Goal: Information Seeking & Learning: Learn about a topic

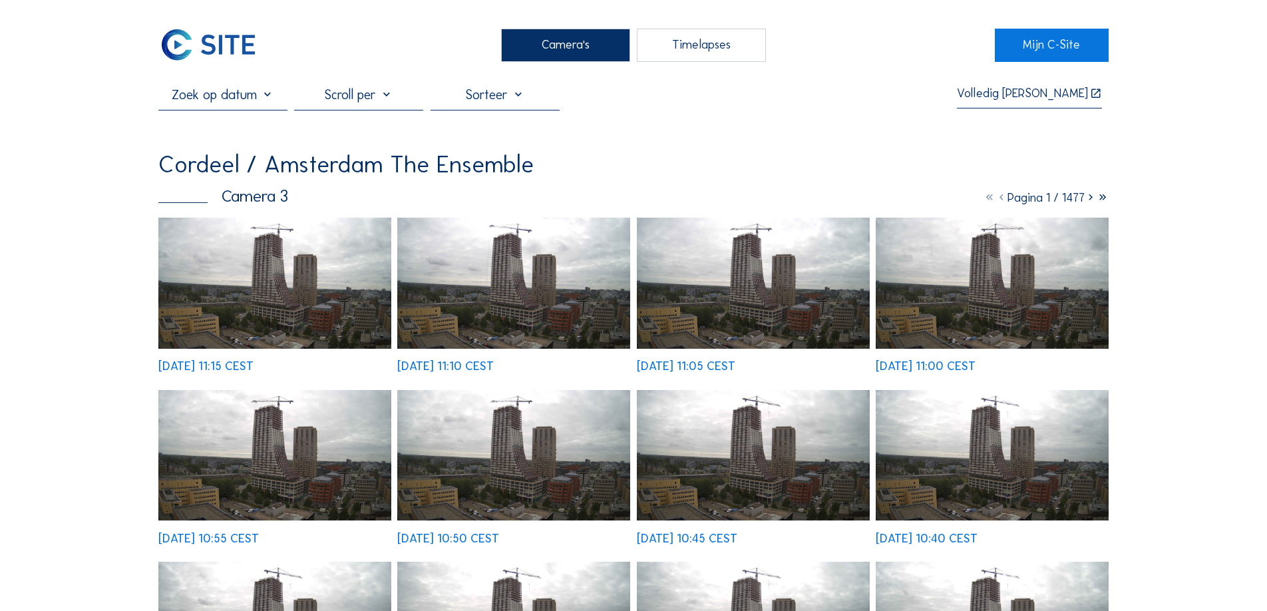
click at [301, 297] on img at bounding box center [274, 283] width 233 height 131
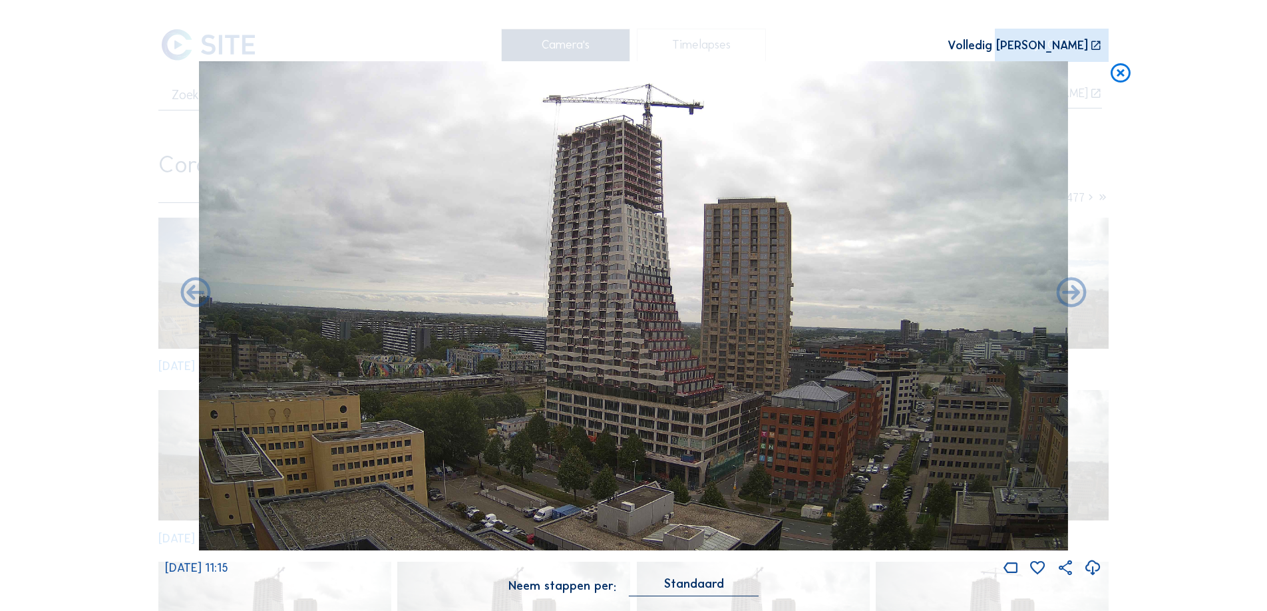
click at [1122, 67] on icon at bounding box center [1120, 73] width 24 height 25
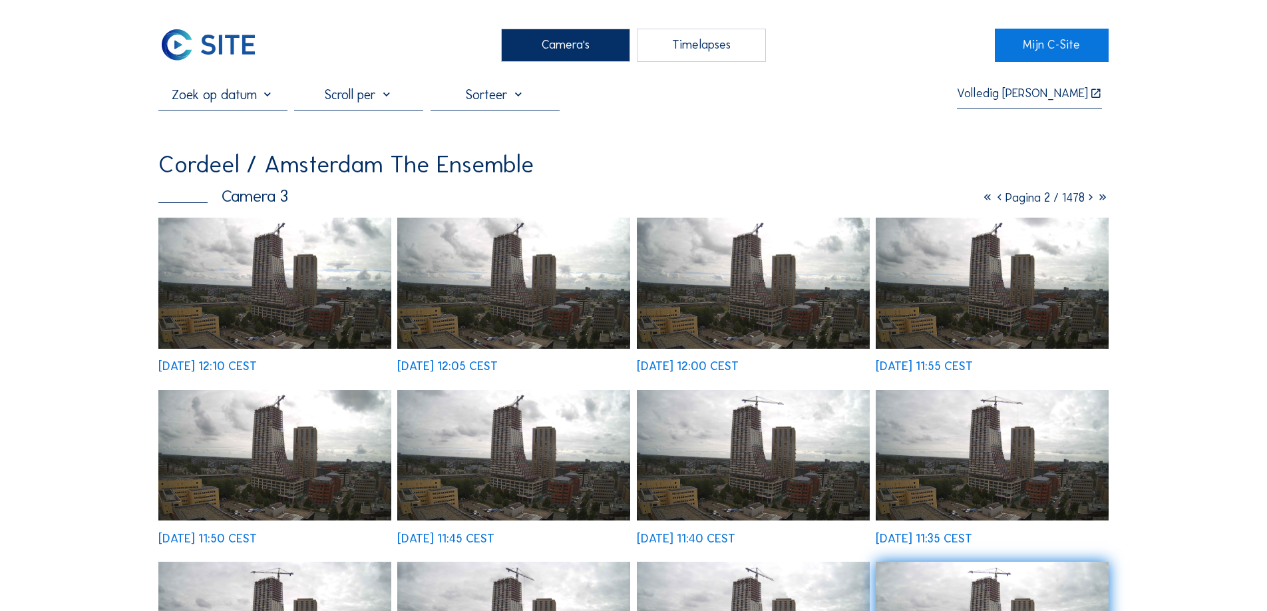
click at [586, 43] on div "Camera's" at bounding box center [565, 45] width 129 height 33
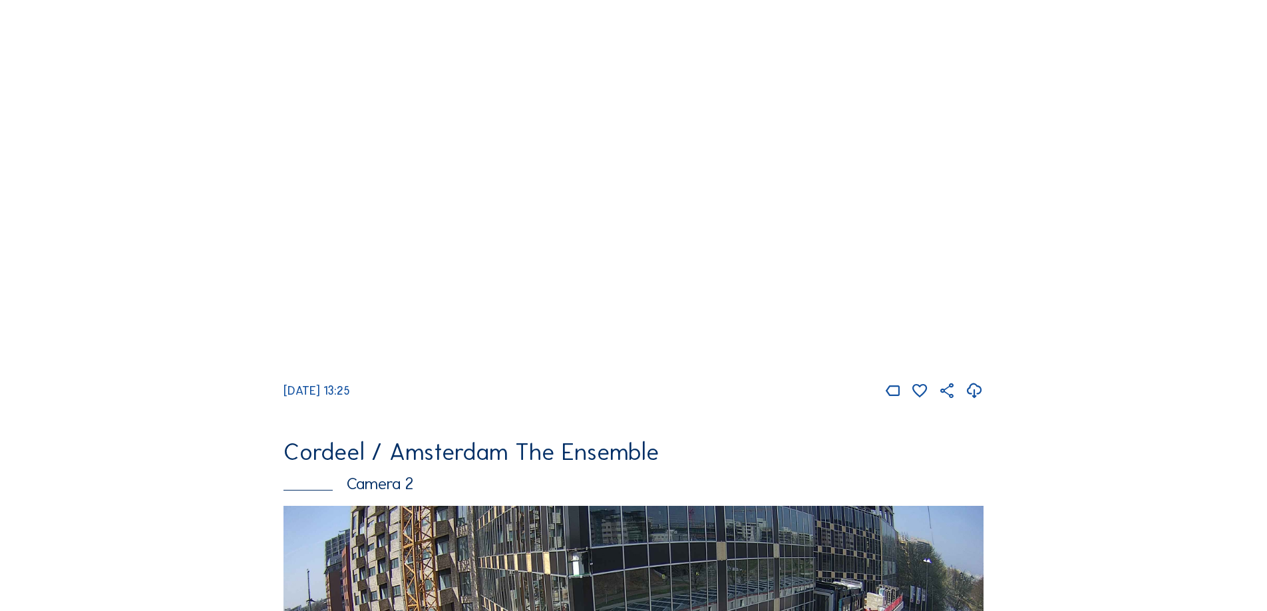
scroll to position [130, 0]
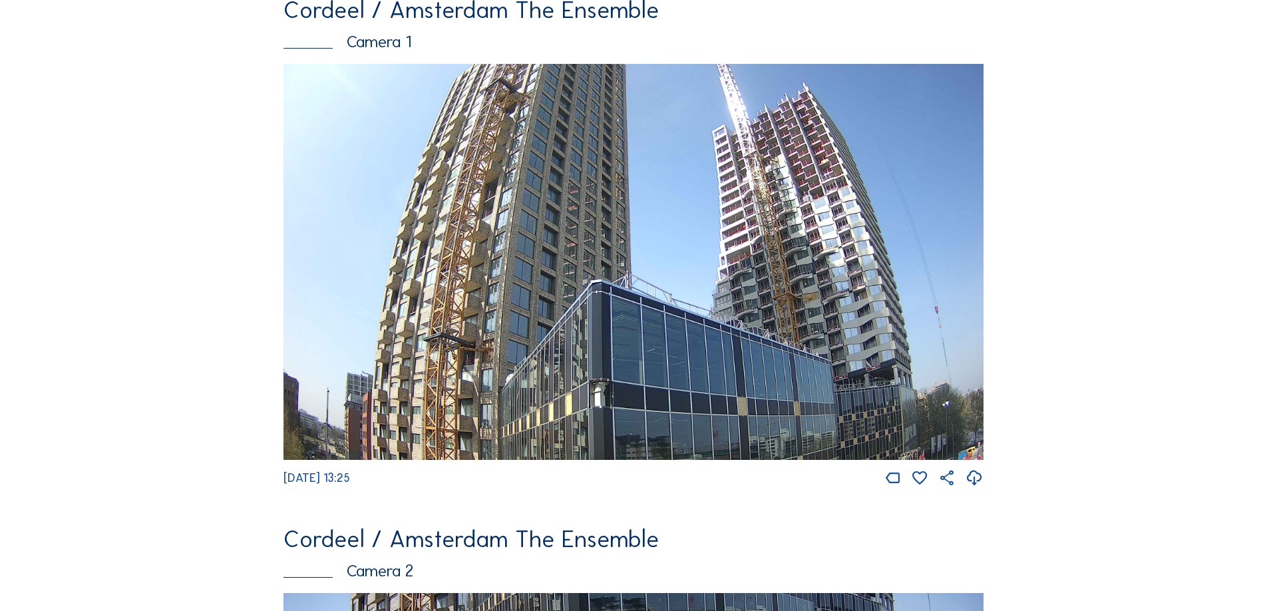
click at [380, 47] on div "Camera 1" at bounding box center [633, 41] width 701 height 17
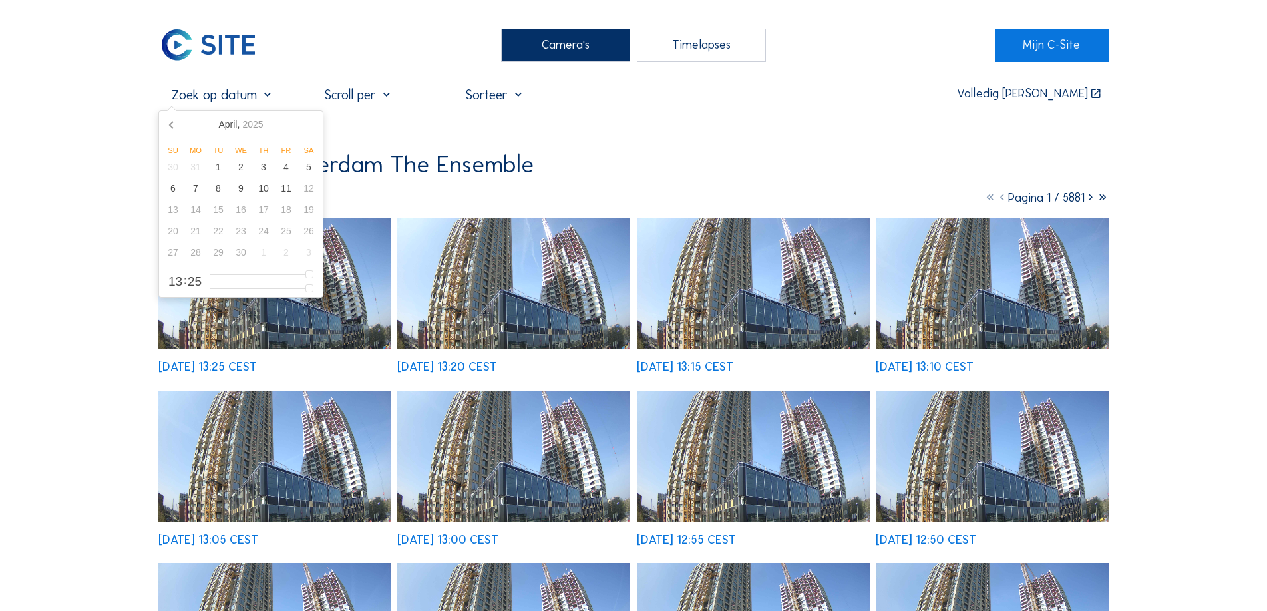
click at [262, 100] on input "text" at bounding box center [222, 94] width 129 height 16
click at [379, 94] on div at bounding box center [358, 98] width 129 height 24
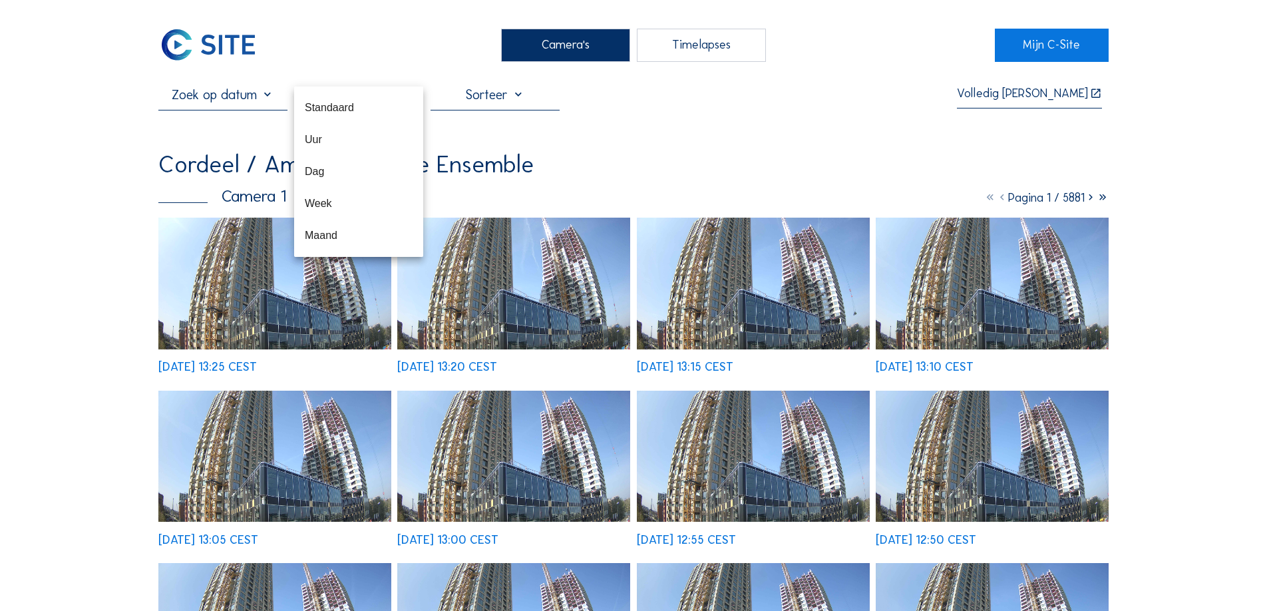
click at [529, 90] on div at bounding box center [494, 98] width 129 height 24
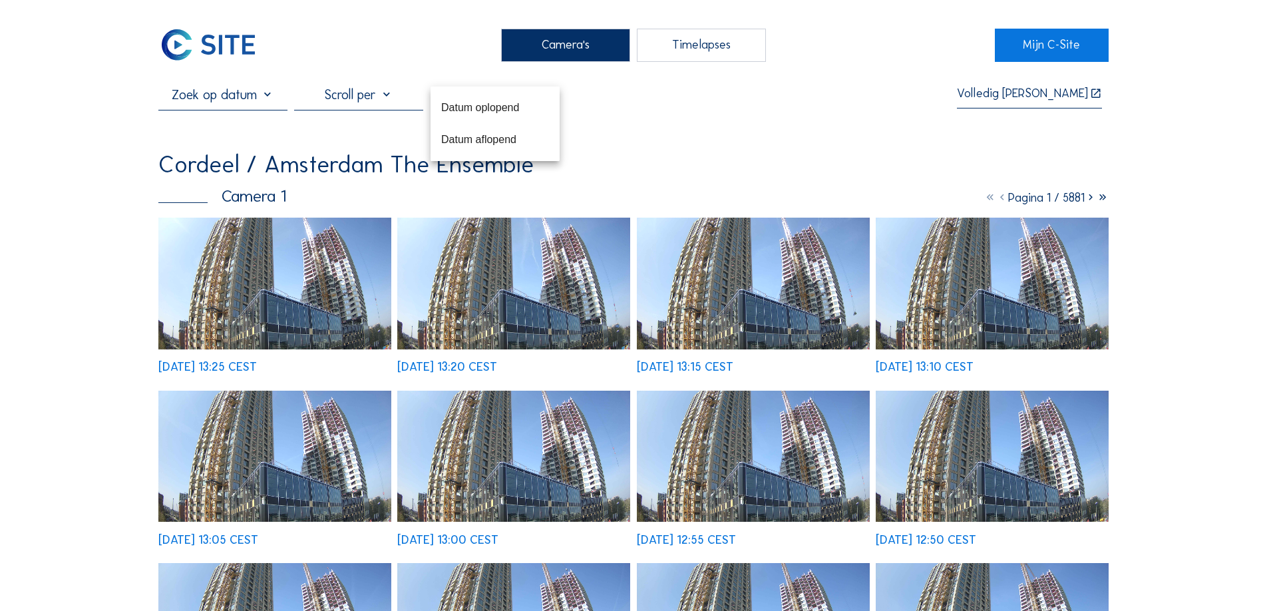
click at [604, 117] on div "Volledig [PERSON_NAME] Cordeel / [GEOGRAPHIC_DATA] The Ensemble Camera 1 Pagina…" at bounding box center [633, 488] width 950 height 805
click at [580, 48] on div "Camera's" at bounding box center [565, 45] width 129 height 33
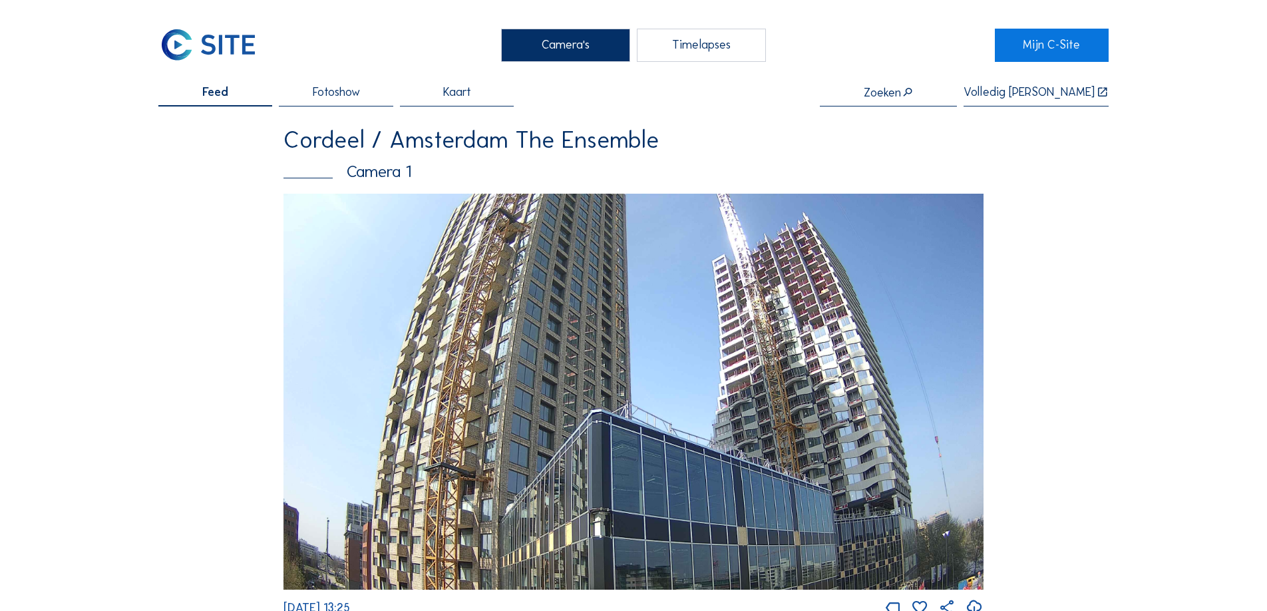
click at [367, 174] on div "Camera 1" at bounding box center [633, 171] width 701 height 17
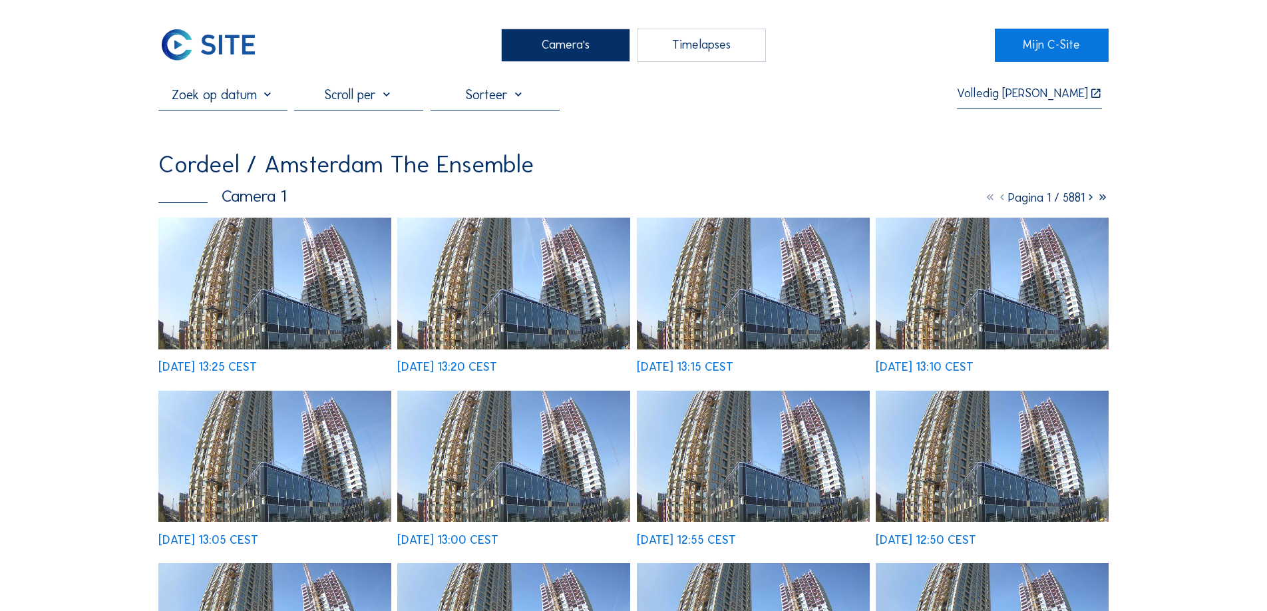
click at [578, 48] on div "Camera's" at bounding box center [565, 45] width 129 height 33
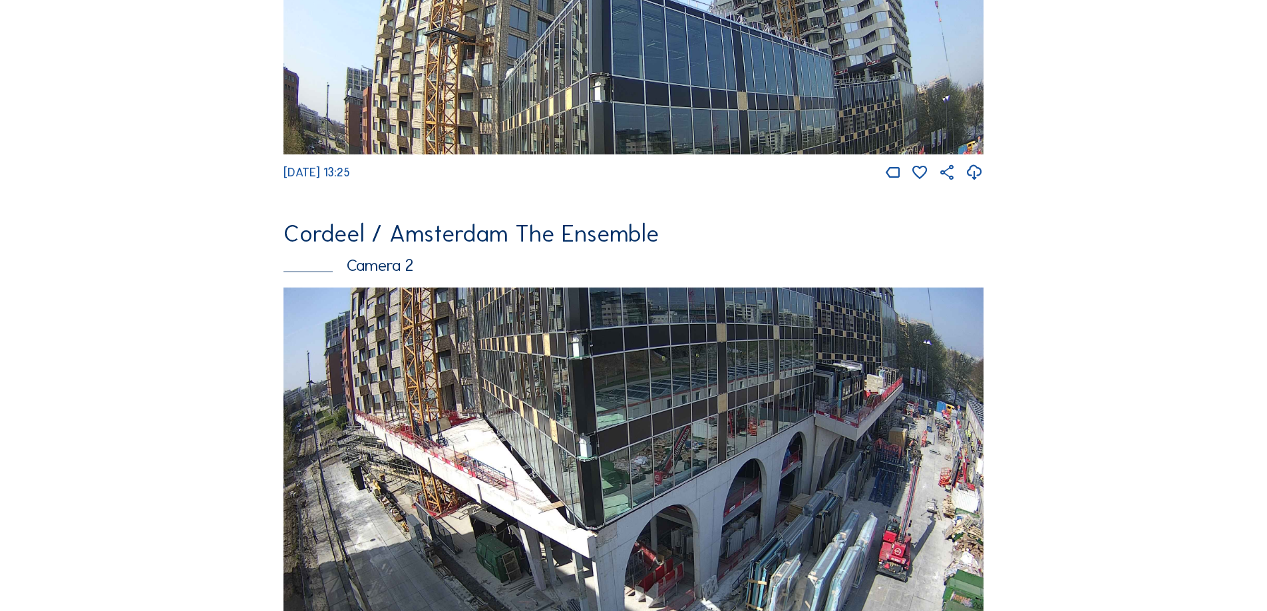
scroll to position [436, 0]
click at [396, 271] on div "Camera 2" at bounding box center [633, 264] width 701 height 17
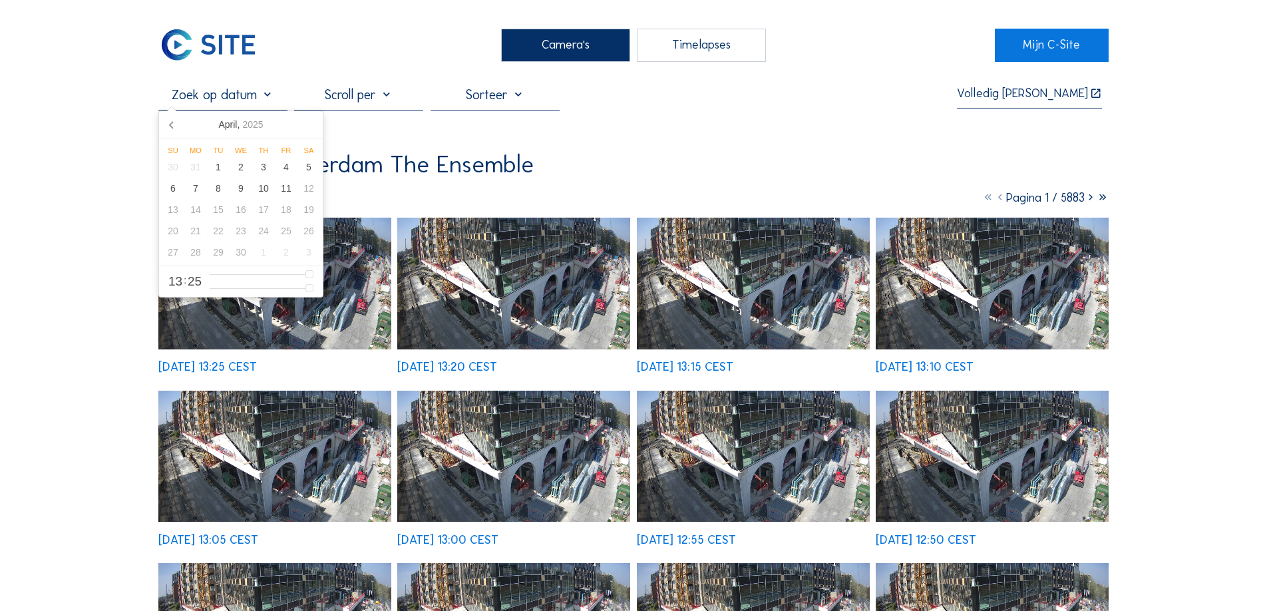
click at [244, 98] on input "text" at bounding box center [222, 94] width 129 height 16
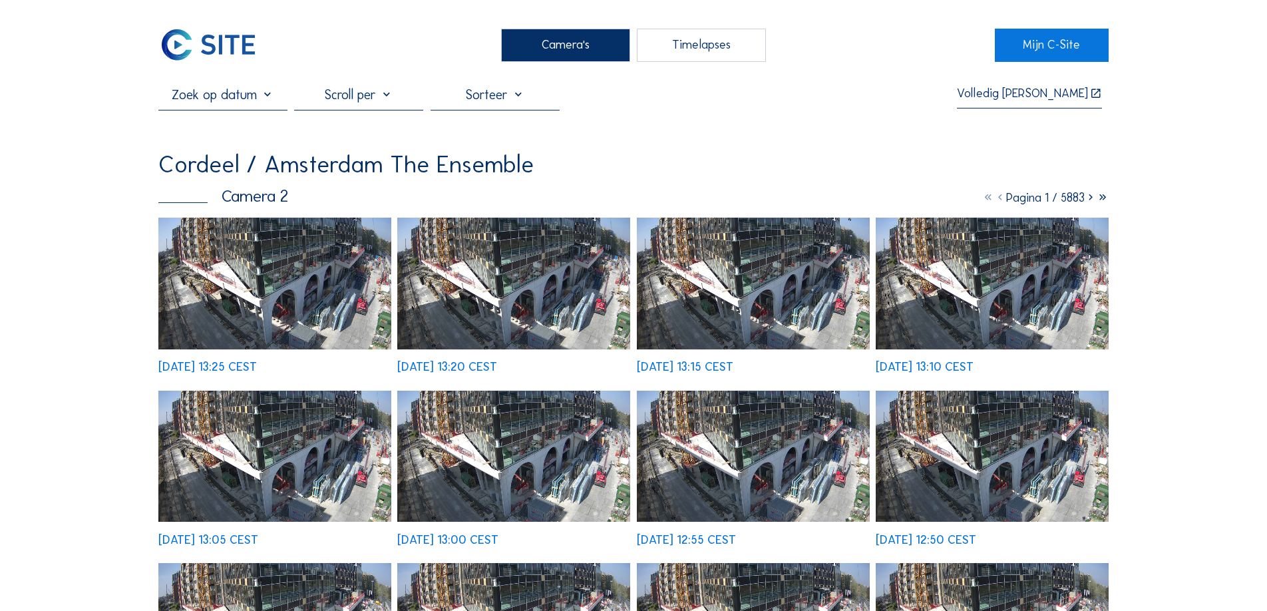
click at [299, 59] on div "Camera's Timelapses" at bounding box center [633, 45] width 722 height 33
click at [267, 96] on input "text" at bounding box center [222, 94] width 129 height 16
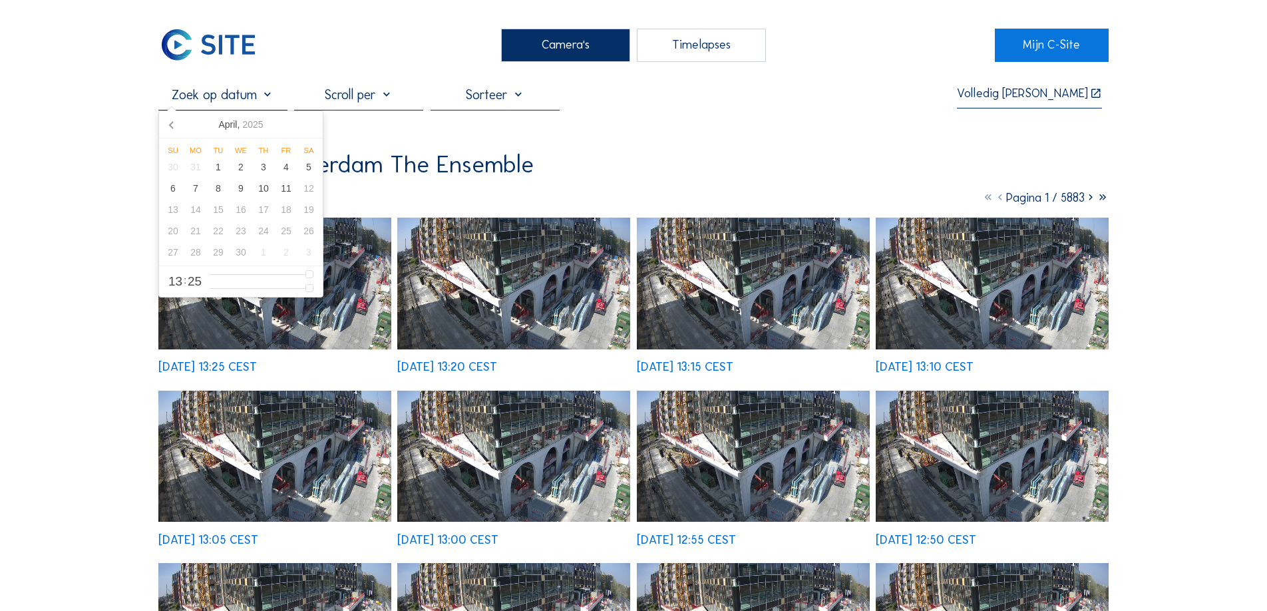
click at [597, 46] on div "Camera's" at bounding box center [565, 45] width 129 height 33
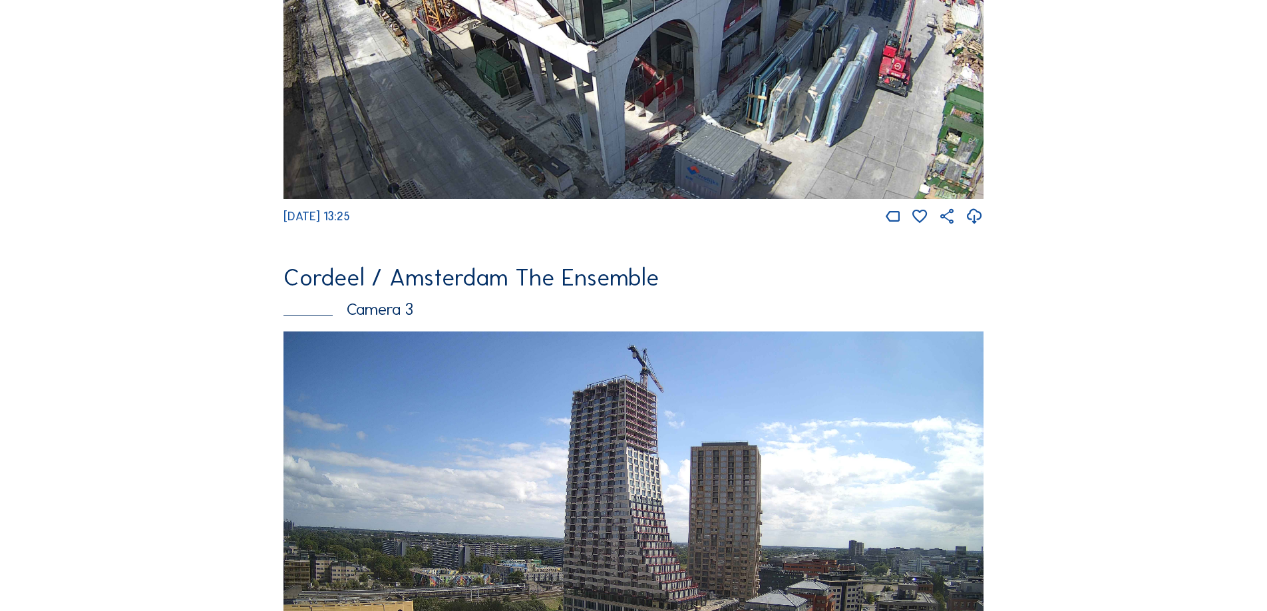
scroll to position [921, 0]
click at [399, 312] on div "Camera 3" at bounding box center [633, 308] width 701 height 17
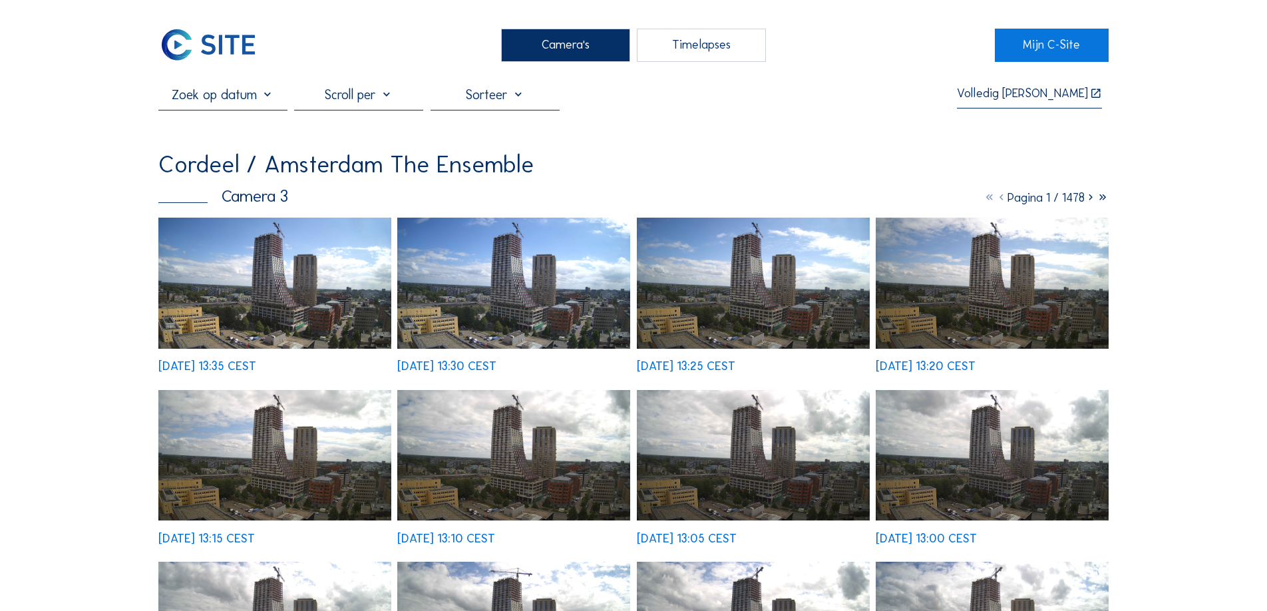
click at [291, 238] on img at bounding box center [274, 283] width 233 height 131
